Goal: Navigation & Orientation: Find specific page/section

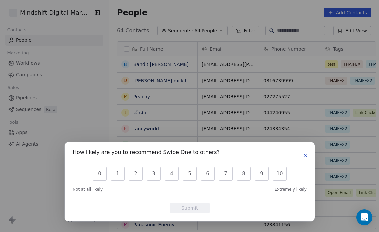
scroll to position [204, 275]
click at [307, 154] on icon "button" at bounding box center [305, 155] width 5 height 5
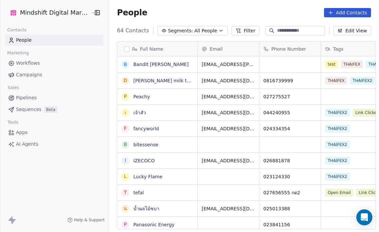
click at [38, 65] on span "Workflows" at bounding box center [28, 63] width 24 height 7
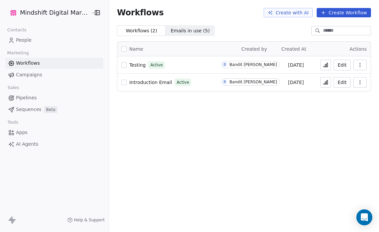
click at [149, 84] on span "Introduction Email" at bounding box center [150, 82] width 43 height 5
click at [138, 63] on span "Testing" at bounding box center [137, 64] width 16 height 5
click at [138, 84] on span "Introduction Email" at bounding box center [150, 82] width 43 height 5
